Goal: Find specific page/section: Find specific page/section

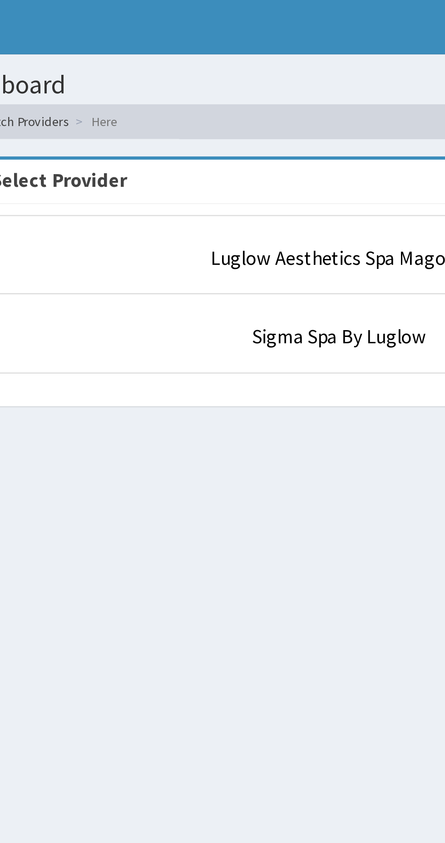
click at [263, 149] on li "Sigma Spa By Luglow" at bounding box center [274, 140] width 290 height 34
click at [274, 137] on link "Sigma Spa By Luglow" at bounding box center [274, 140] width 73 height 10
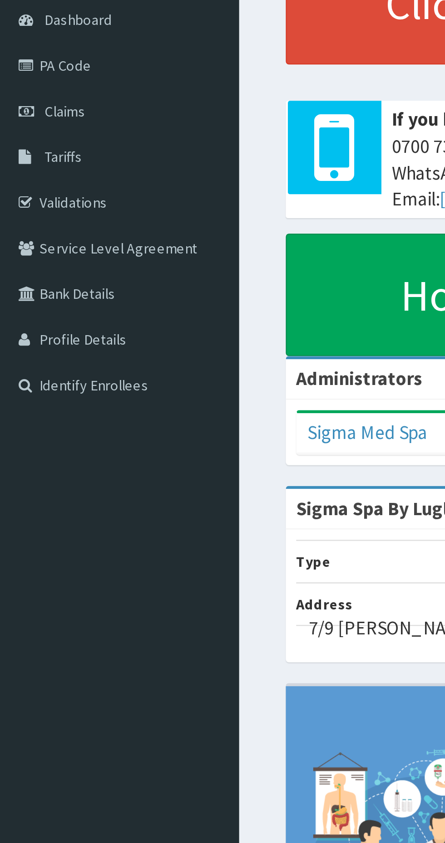
click at [37, 123] on link "PA Code" at bounding box center [52, 119] width 104 height 20
